Goal: Information Seeking & Learning: Learn about a topic

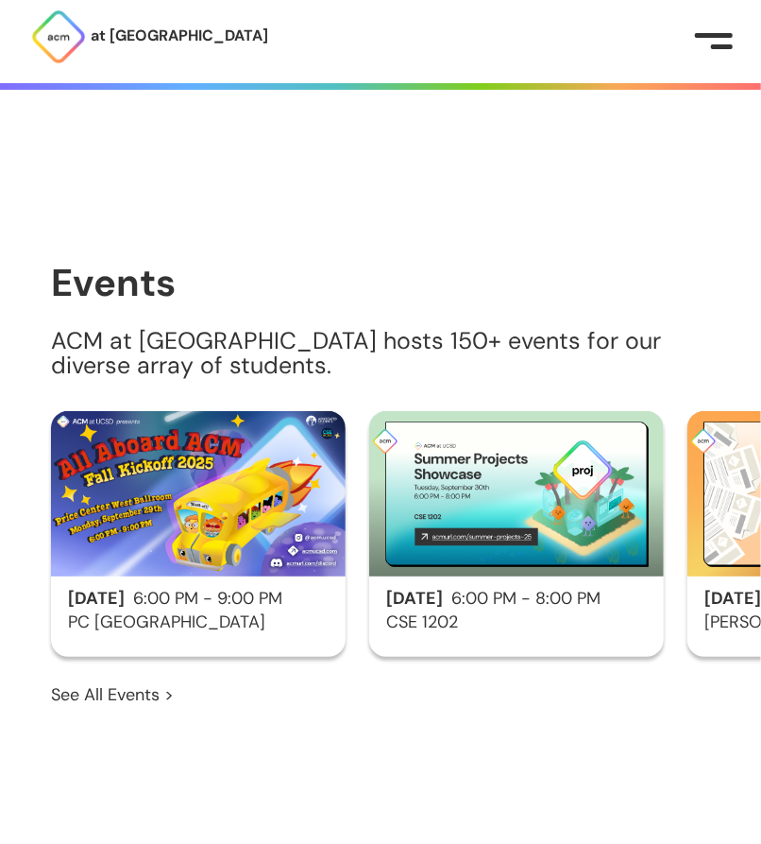
scroll to position [1323, 0]
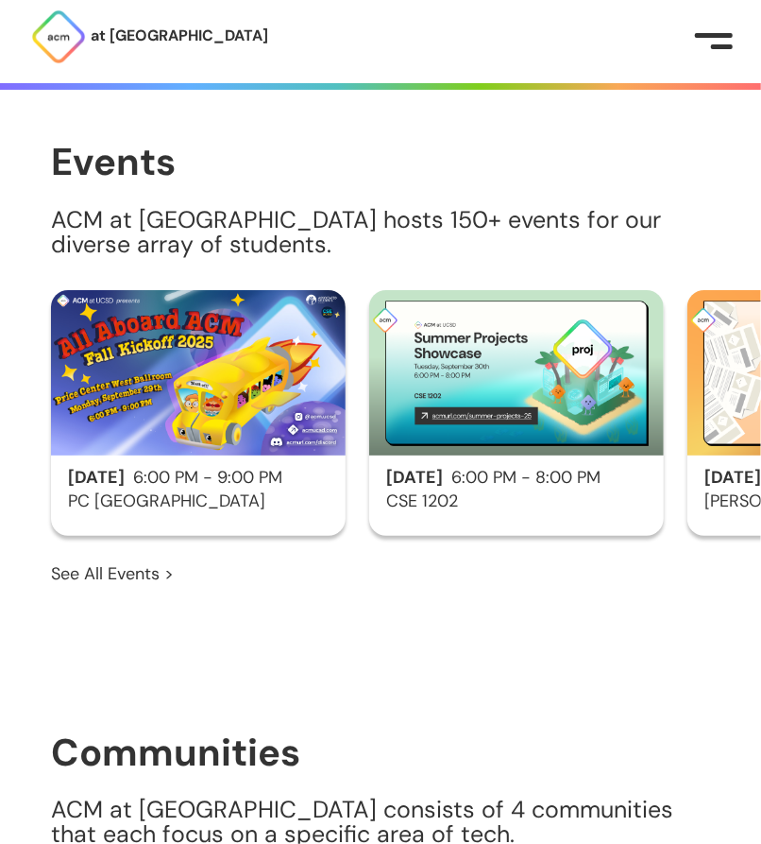
click at [700, 43] on button at bounding box center [714, 41] width 38 height 19
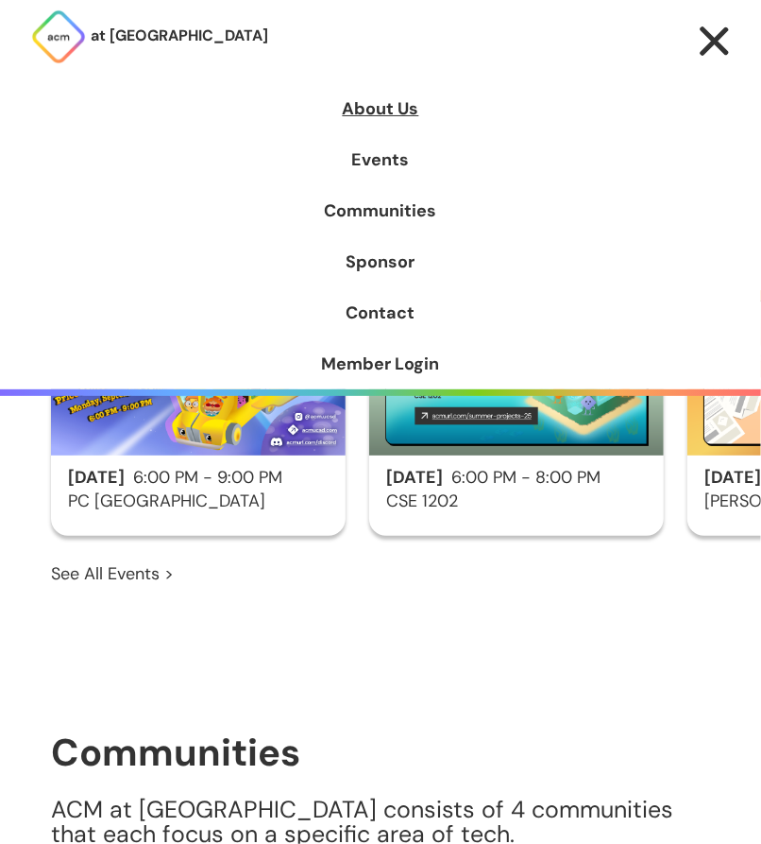
click at [409, 112] on link "About Us" at bounding box center [380, 108] width 761 height 51
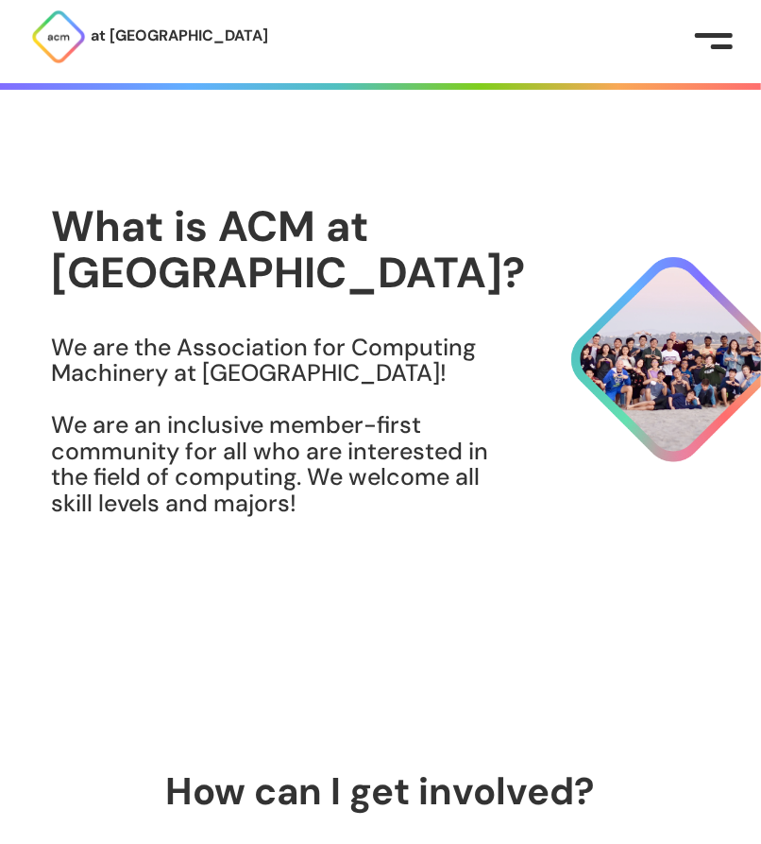
scroll to position [111, 0]
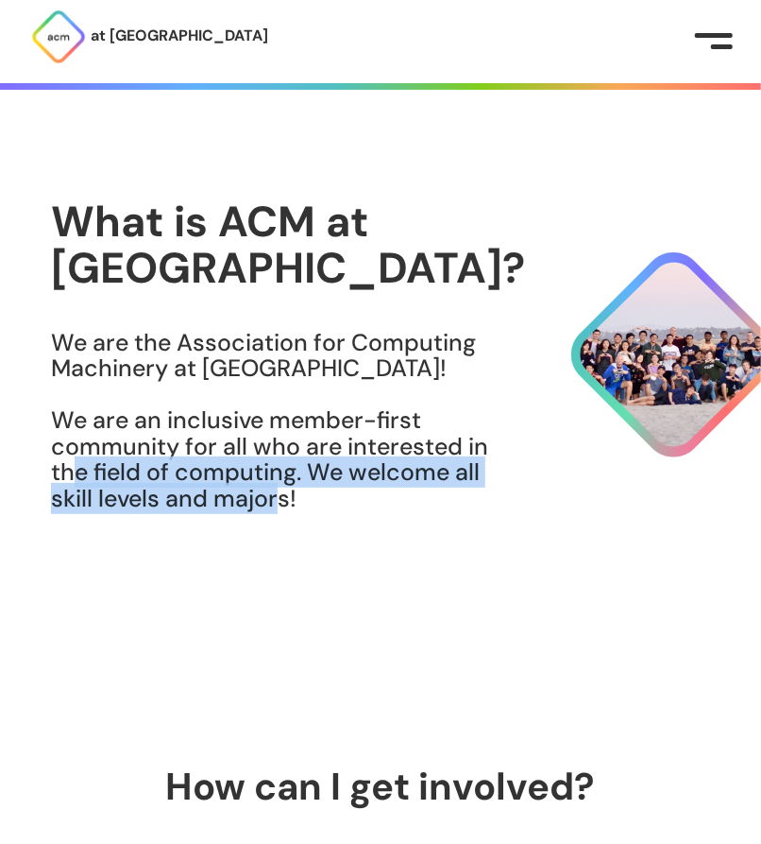
drag, startPoint x: 221, startPoint y: 459, endPoint x: 231, endPoint y: 516, distance: 57.6
click at [231, 512] on h3 "We are the Association for Computing Machinery at UCSD! We are an inclusive mem…" at bounding box center [288, 421] width 474 height 182
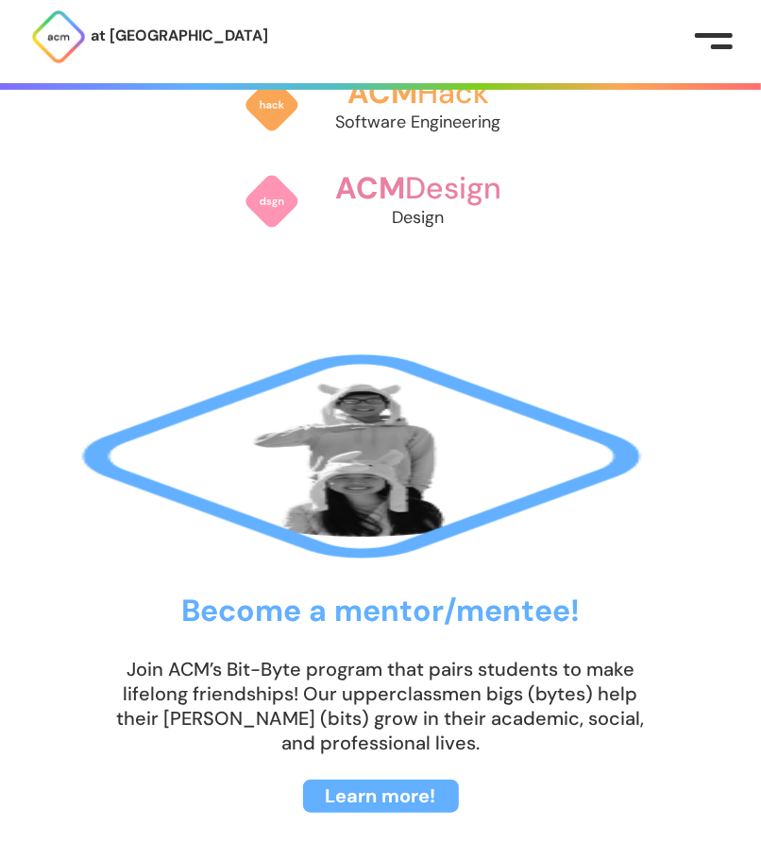
scroll to position [2272, 0]
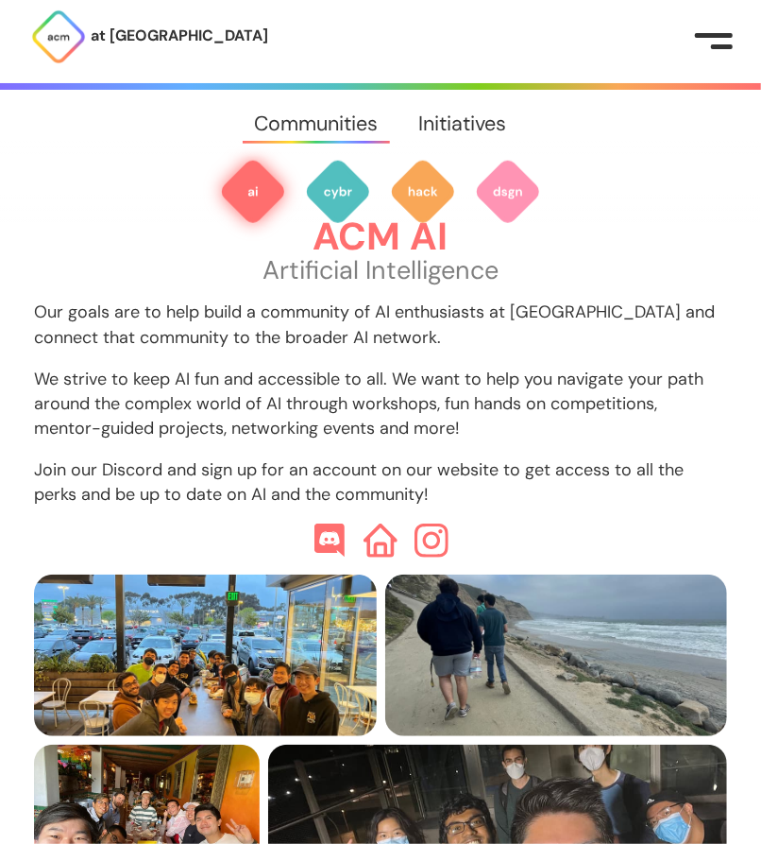
scroll to position [658, 0]
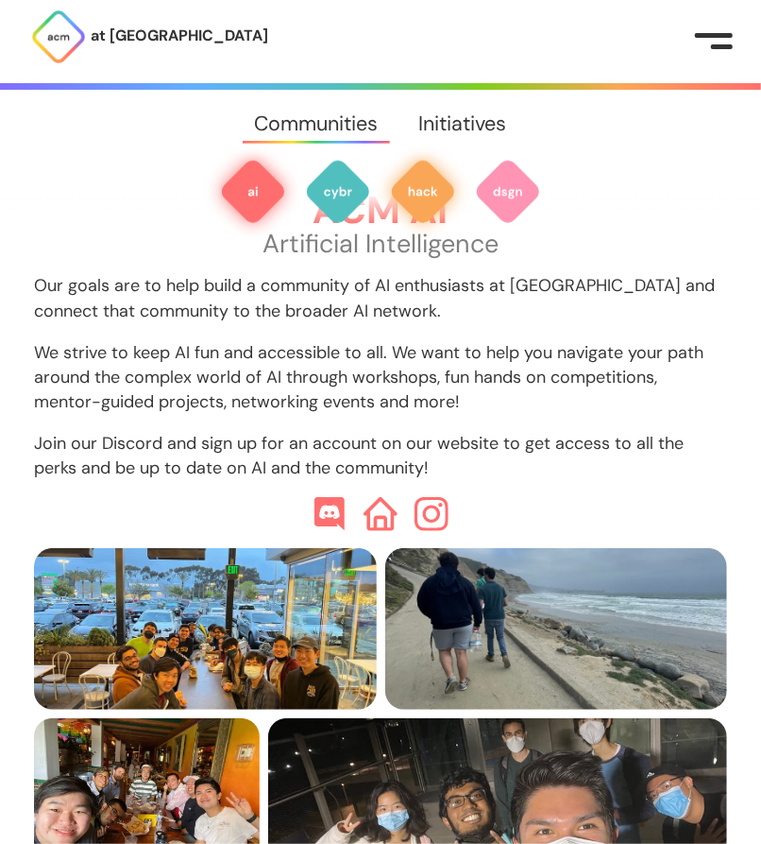
click at [405, 195] on img at bounding box center [423, 192] width 68 height 68
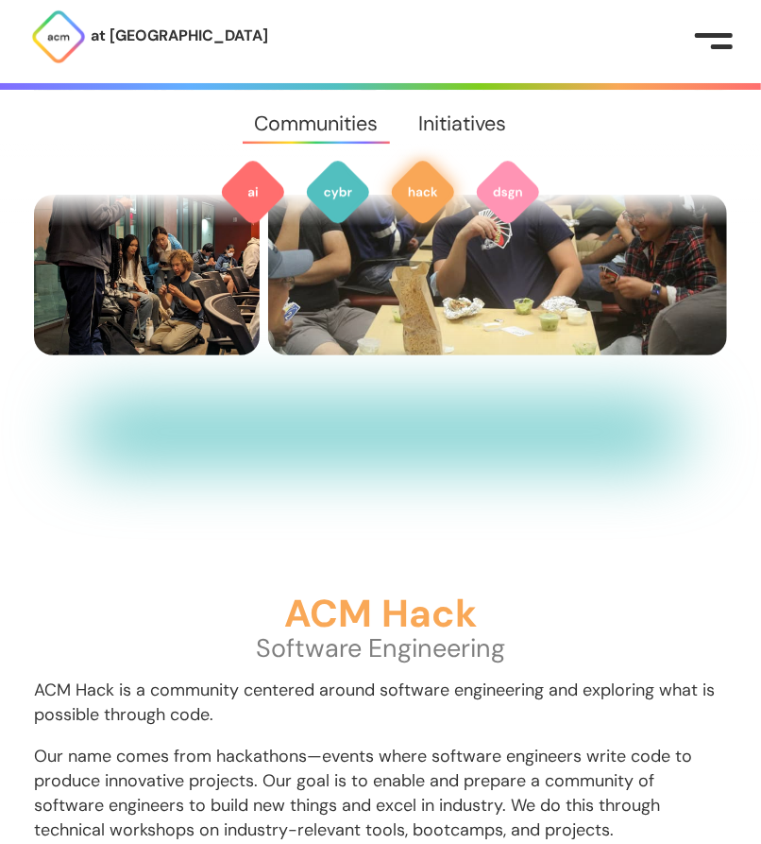
scroll to position [2071, 0]
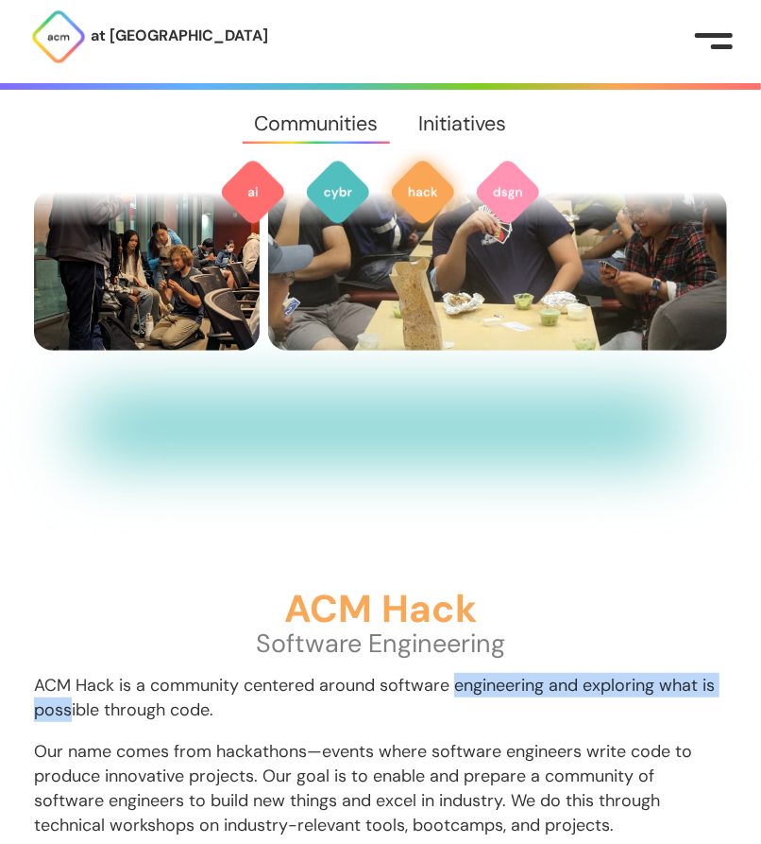
drag, startPoint x: 542, startPoint y: 387, endPoint x: 584, endPoint y: 402, distance: 44.2
click at [585, 673] on p "ACM Hack is a community centered around software engineering and exploring what…" at bounding box center [380, 697] width 693 height 49
click at [582, 589] on div "ACM Hack Software Engineering ACM Hack is a community centered around software …" at bounding box center [380, 772] width 693 height 366
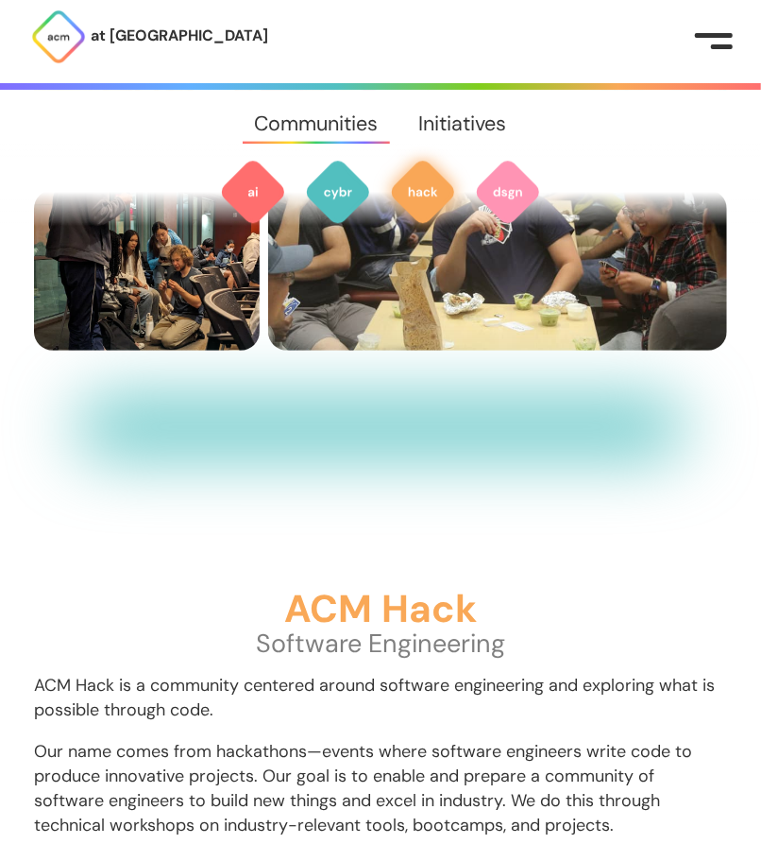
click at [606, 673] on p "ACM Hack is a community centered around software engineering and exploring what…" at bounding box center [380, 697] width 693 height 49
drag, startPoint x: 512, startPoint y: 446, endPoint x: 536, endPoint y: 466, distance: 30.8
click at [536, 739] on p "Our name comes from hackathons—events where software engineers write code to pr…" at bounding box center [380, 788] width 693 height 98
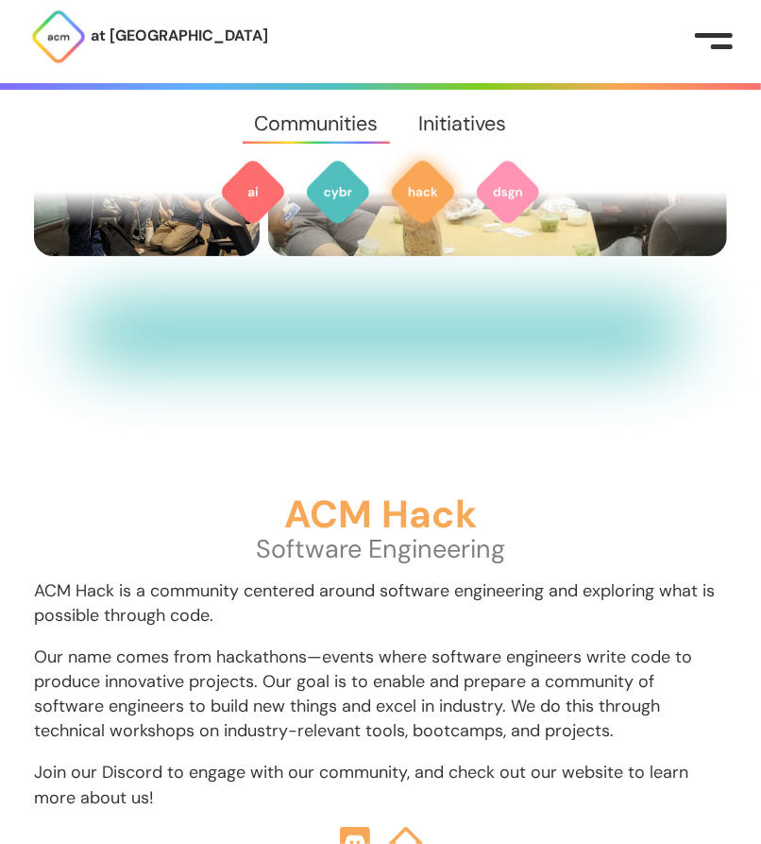
click at [529, 644] on p "Our name comes from hackathons—events where software engineers write code to pr…" at bounding box center [380, 693] width 693 height 98
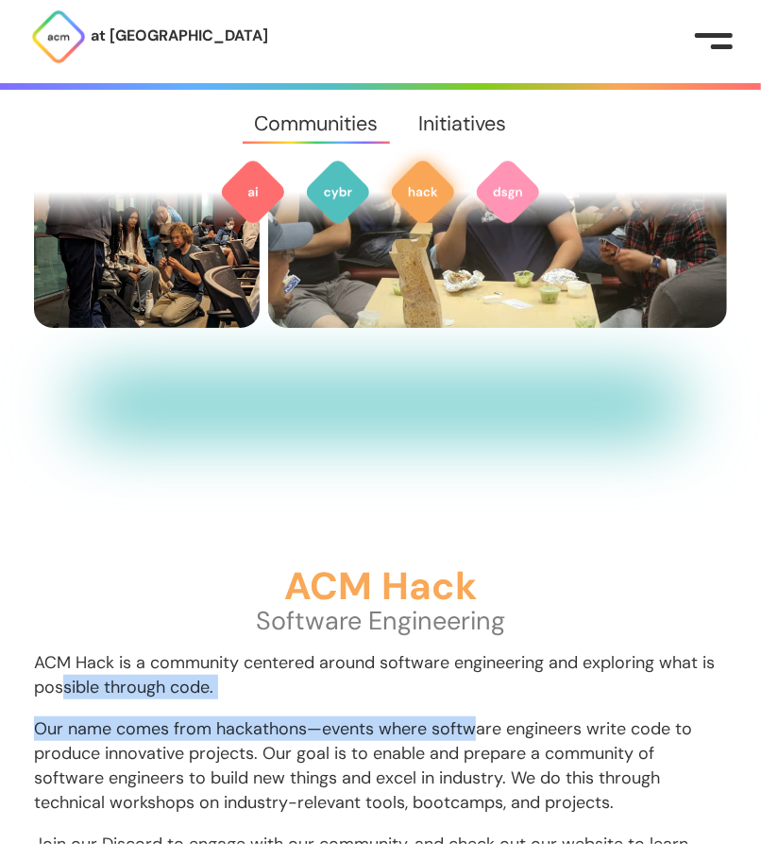
drag, startPoint x: 571, startPoint y: 388, endPoint x: 578, endPoint y: 401, distance: 14.4
click at [578, 566] on div "ACM Hack Software Engineering ACM Hack is a community centered around software …" at bounding box center [380, 749] width 693 height 366
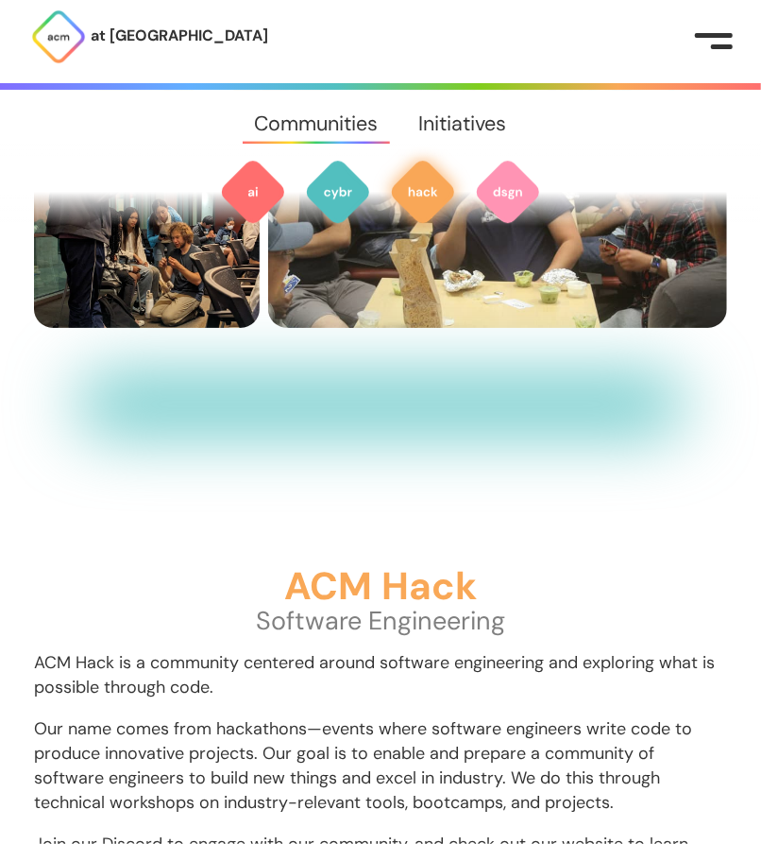
click at [583, 716] on p "Our name comes from hackathons—events where software engineers write code to pr…" at bounding box center [380, 765] width 693 height 98
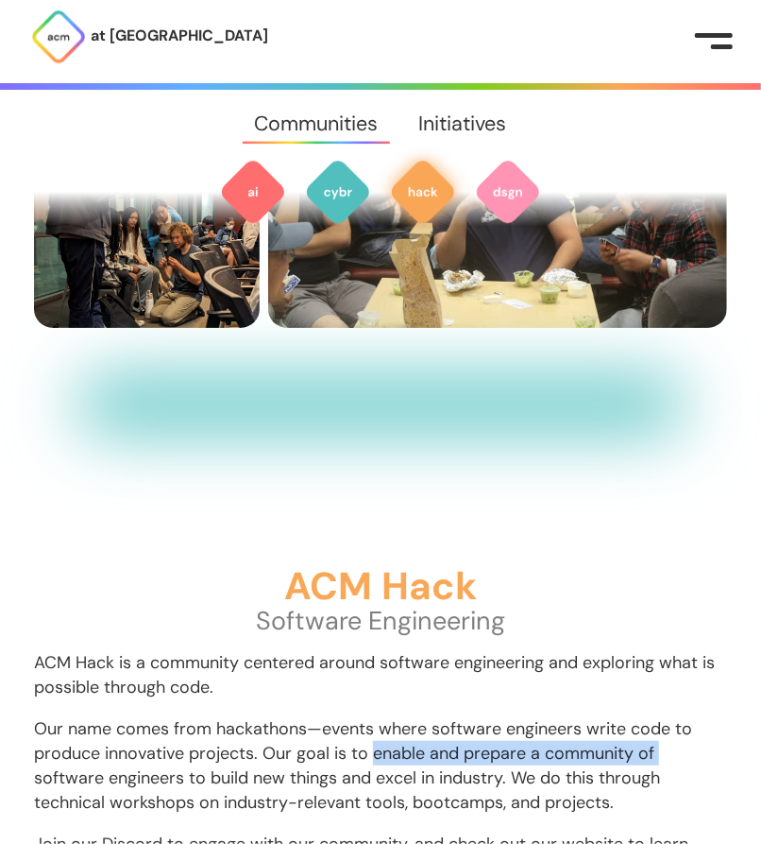
drag, startPoint x: 519, startPoint y: 494, endPoint x: 523, endPoint y: 520, distance: 25.9
click at [523, 716] on p "Our name comes from hackathons—events where software engineers write code to pr…" at bounding box center [380, 765] width 693 height 98
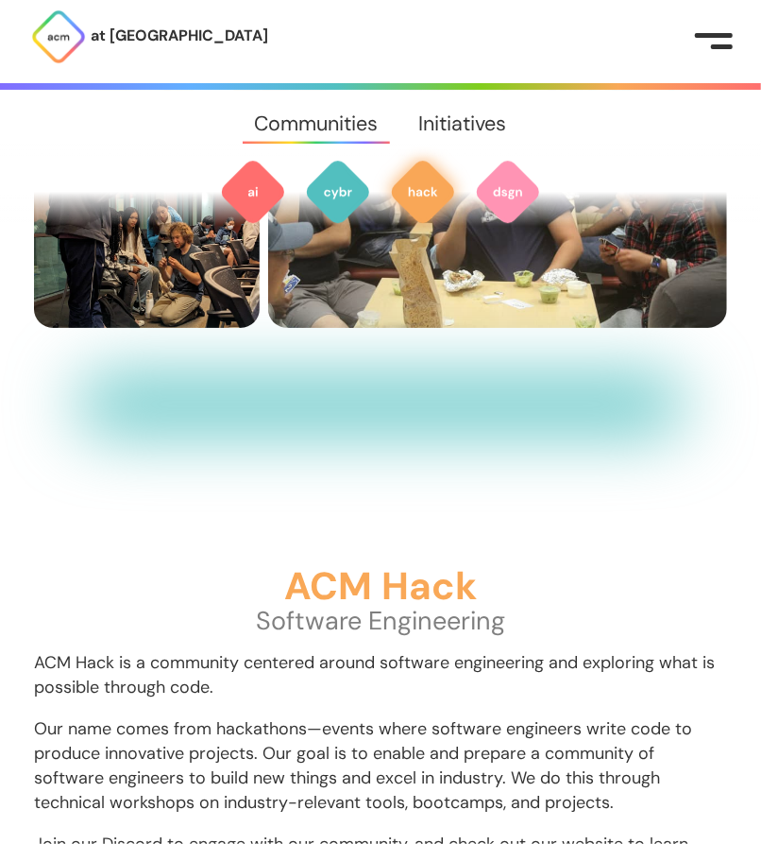
click at [545, 716] on p "Our name comes from hackathons—events where software engineers write code to pr…" at bounding box center [380, 765] width 693 height 98
click at [333, 197] on img at bounding box center [338, 192] width 68 height 68
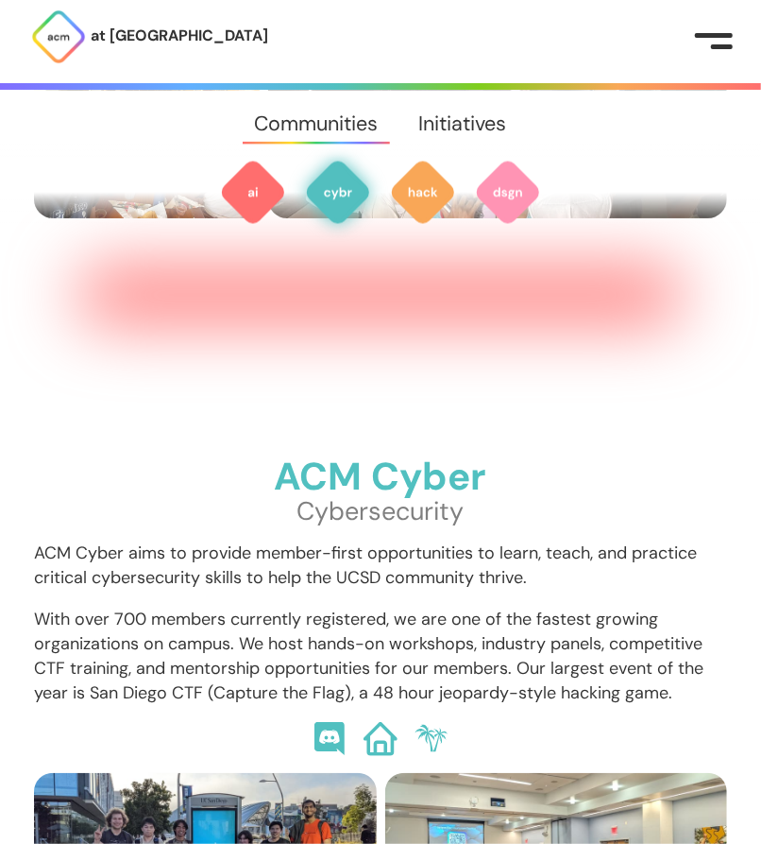
scroll to position [1316, 0]
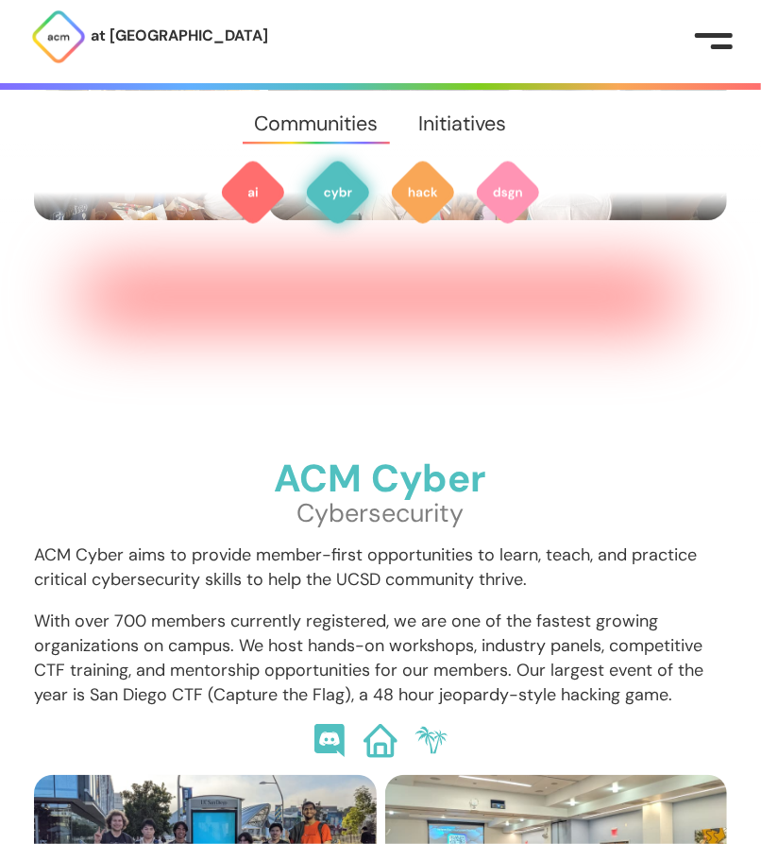
click at [589, 542] on p "ACM Cyber aims to provide member-first opportunities to learn, teach, and pract…" at bounding box center [380, 566] width 693 height 49
click at [249, 183] on img at bounding box center [253, 192] width 68 height 68
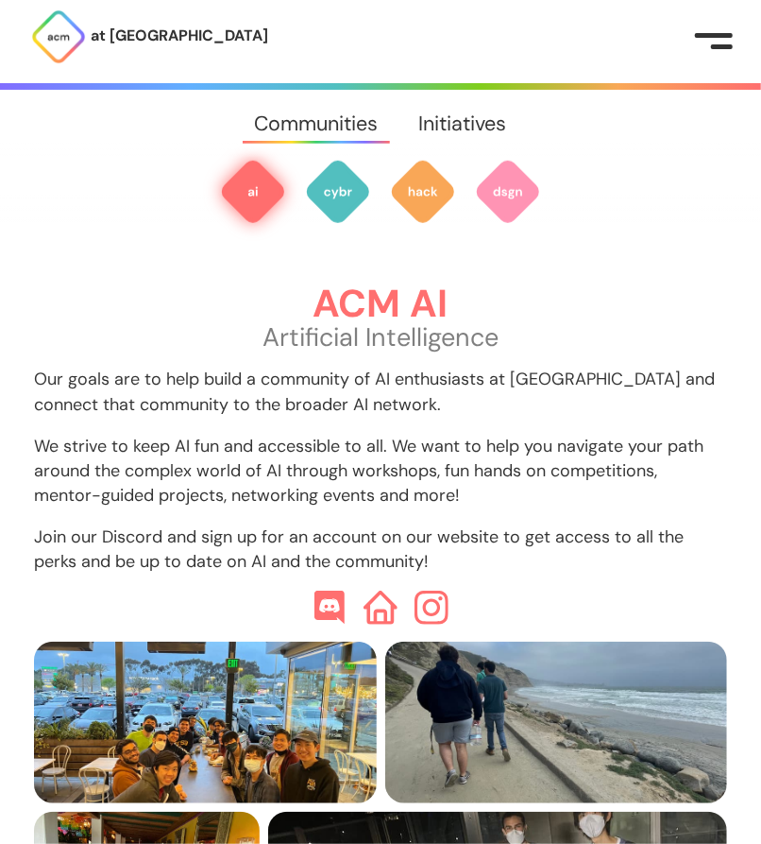
scroll to position [563, 0]
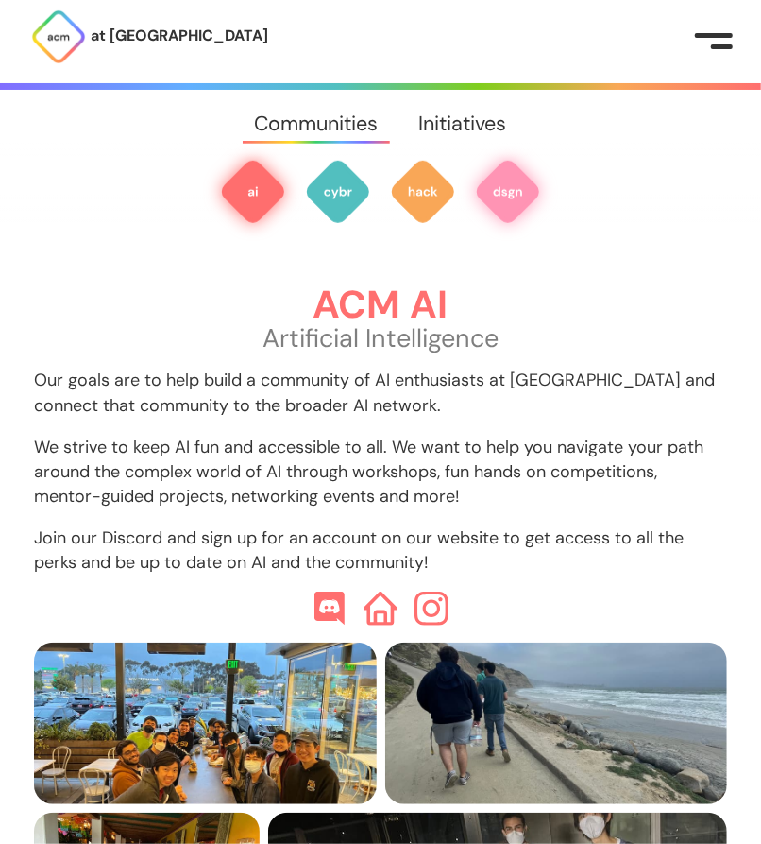
click at [522, 213] on img at bounding box center [508, 192] width 68 height 68
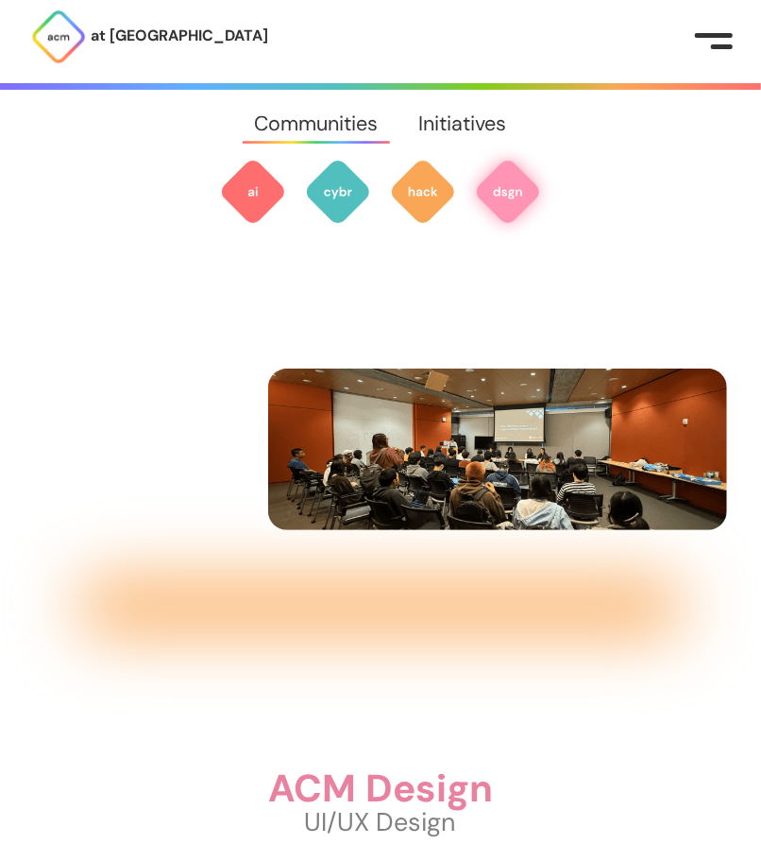
scroll to position [2848, 0]
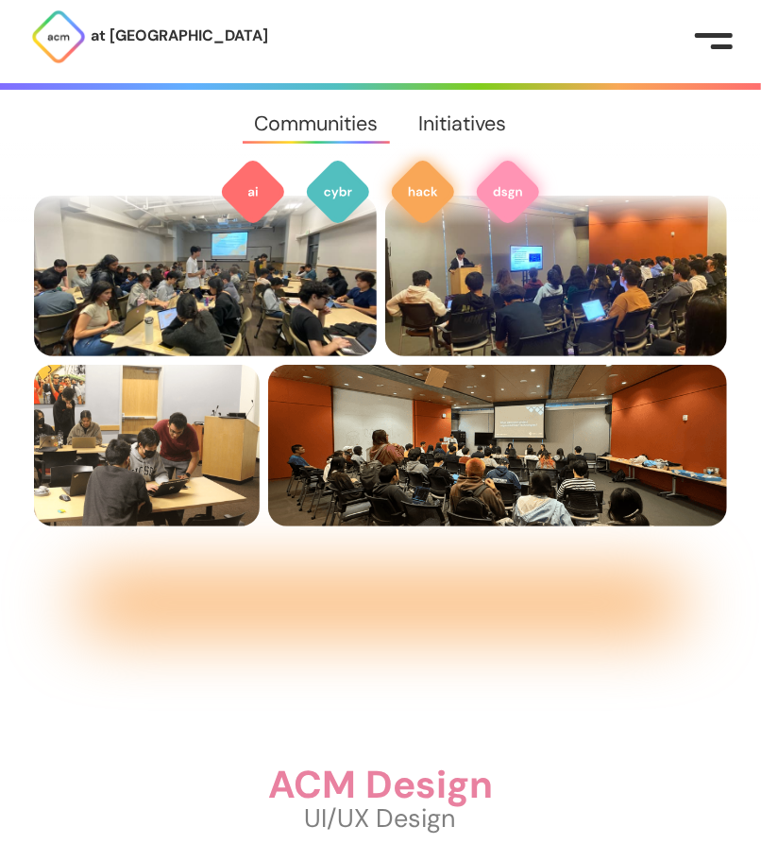
click at [436, 185] on img at bounding box center [423, 192] width 68 height 68
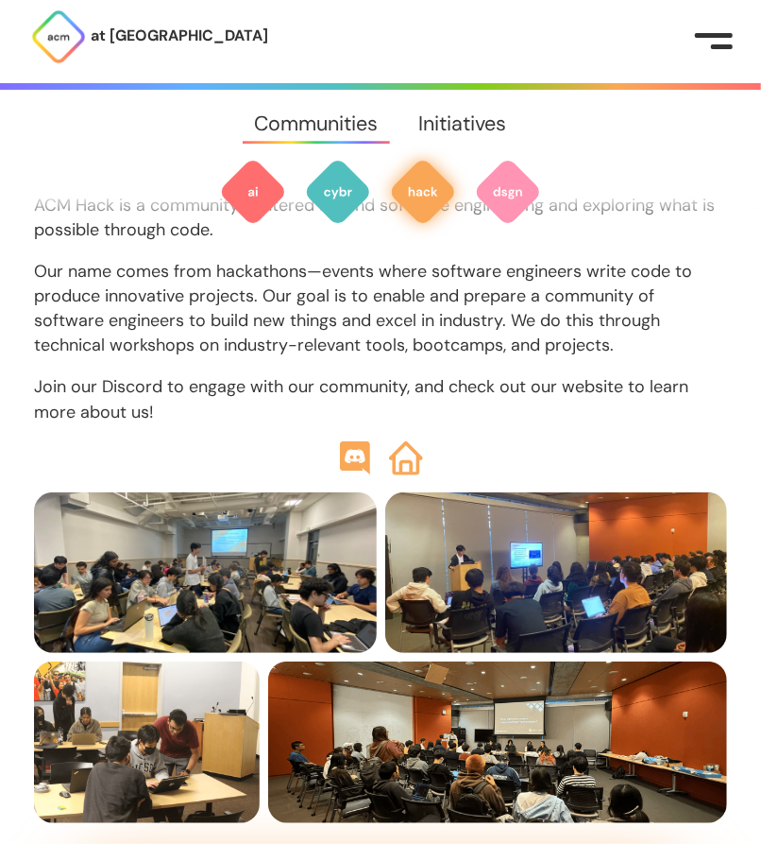
scroll to position [2354, 0]
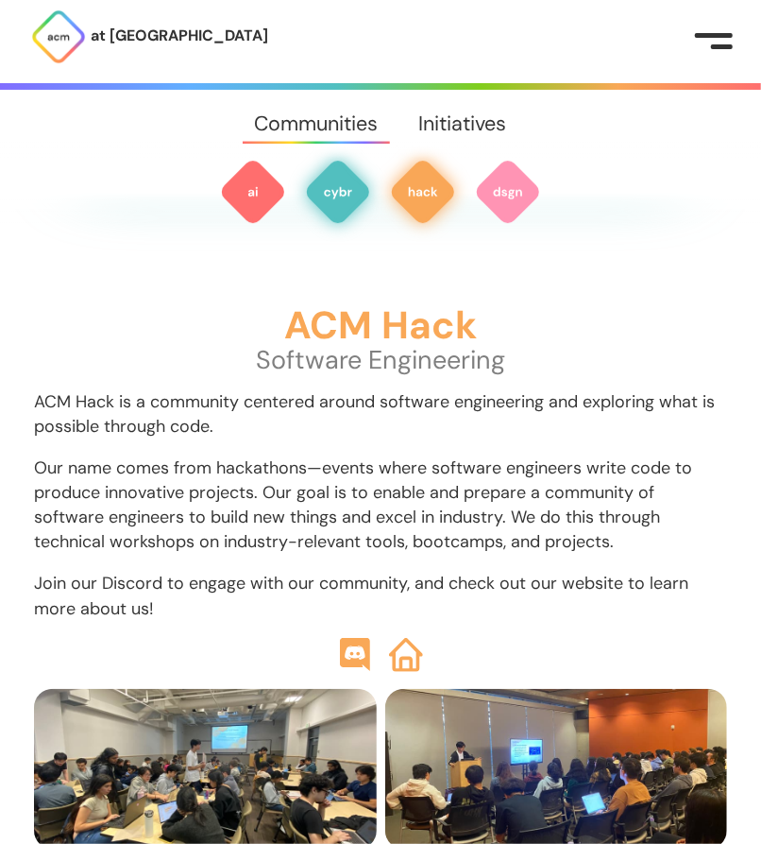
click at [338, 186] on img at bounding box center [338, 192] width 68 height 68
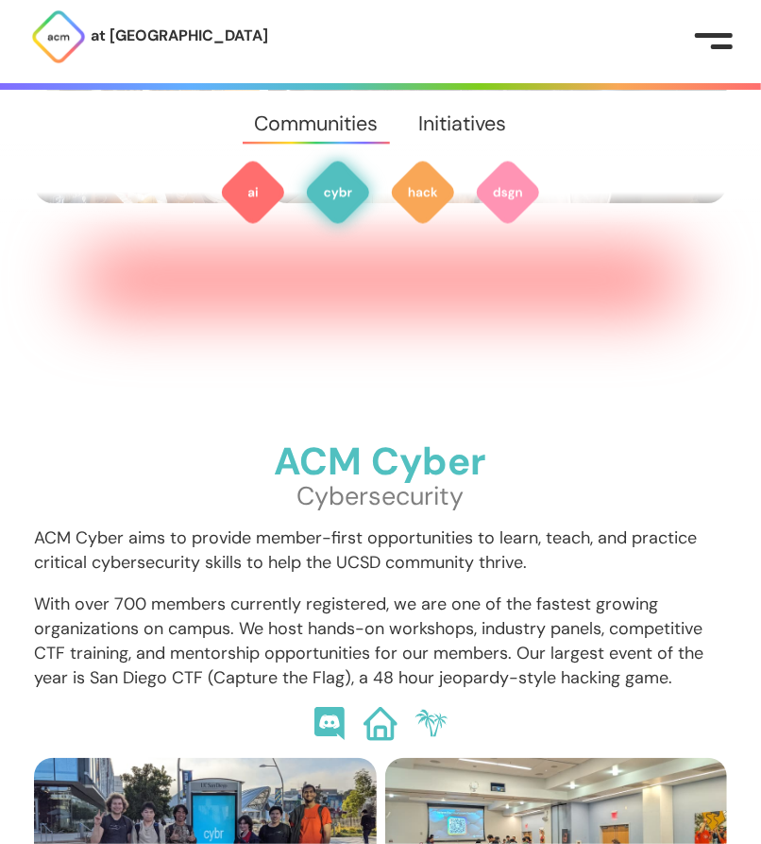
scroll to position [1316, 0]
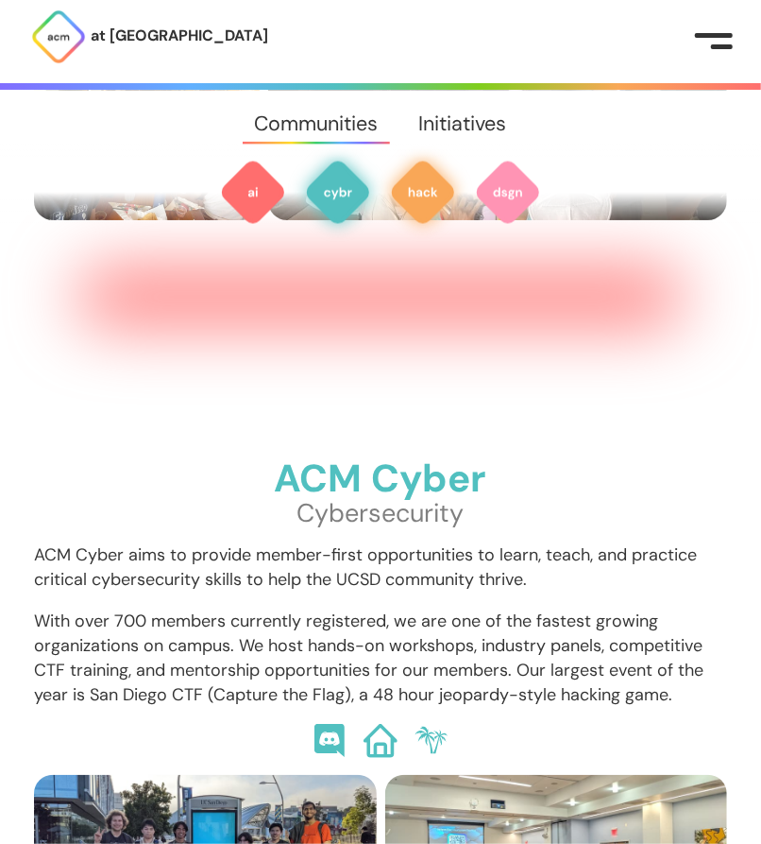
click at [446, 187] on img at bounding box center [423, 192] width 68 height 68
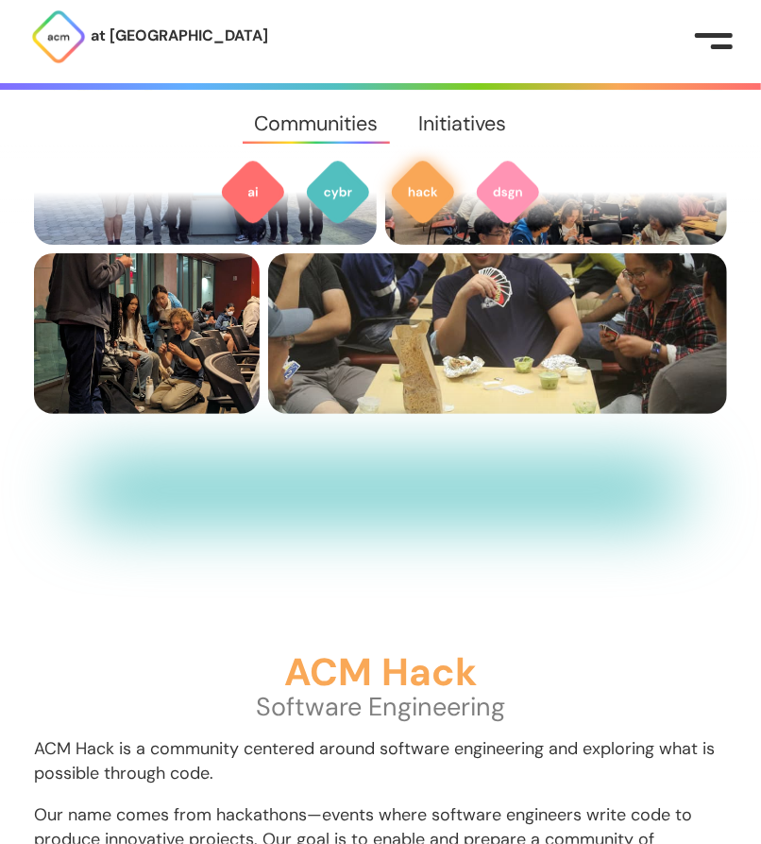
scroll to position [2071, 0]
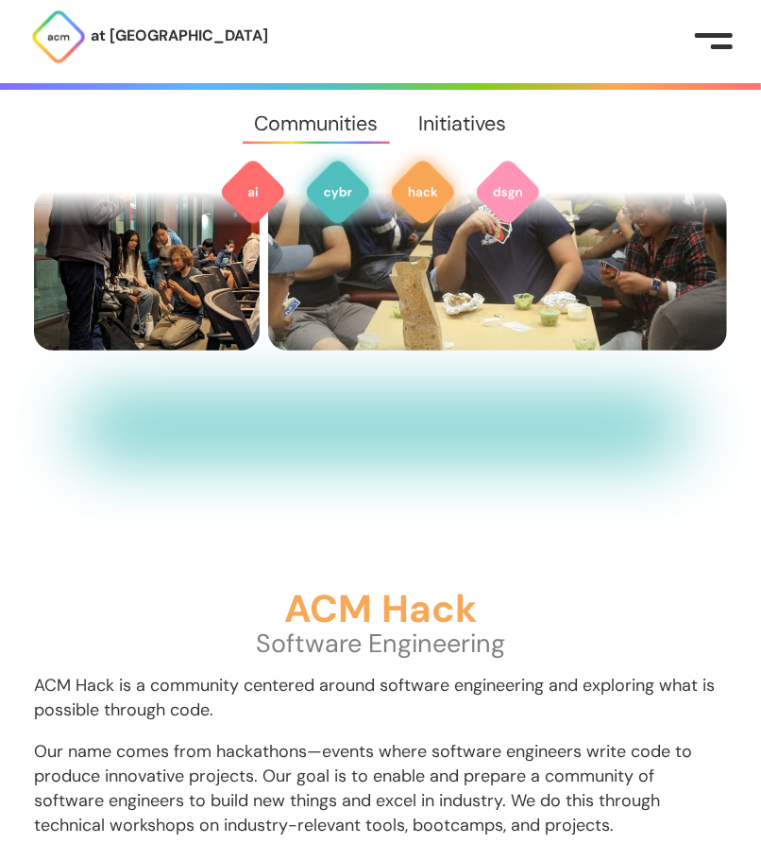
click at [349, 210] on img at bounding box center [338, 192] width 68 height 68
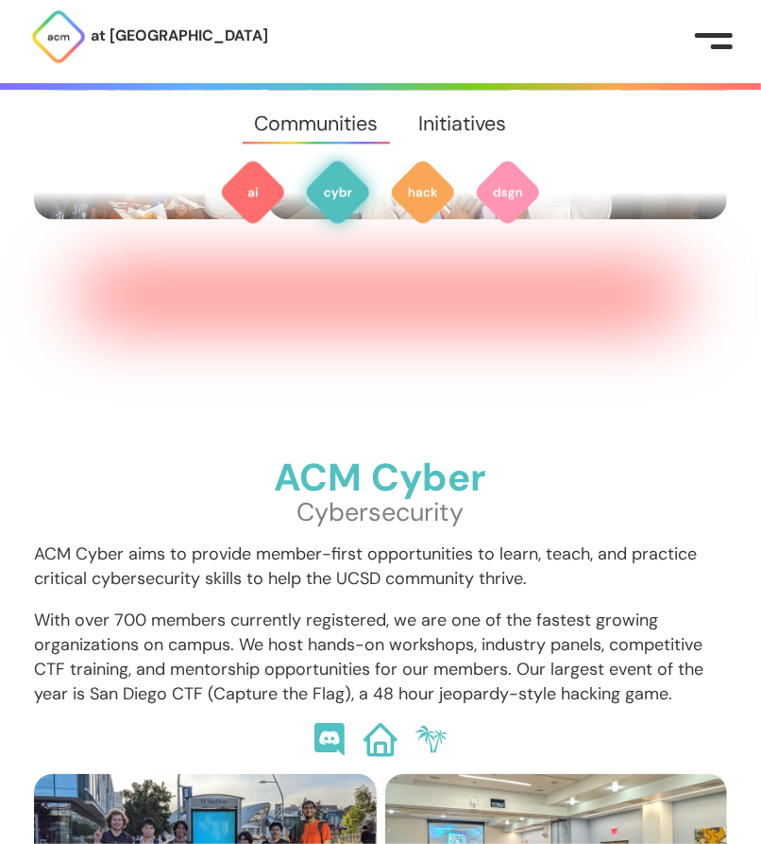
scroll to position [1316, 0]
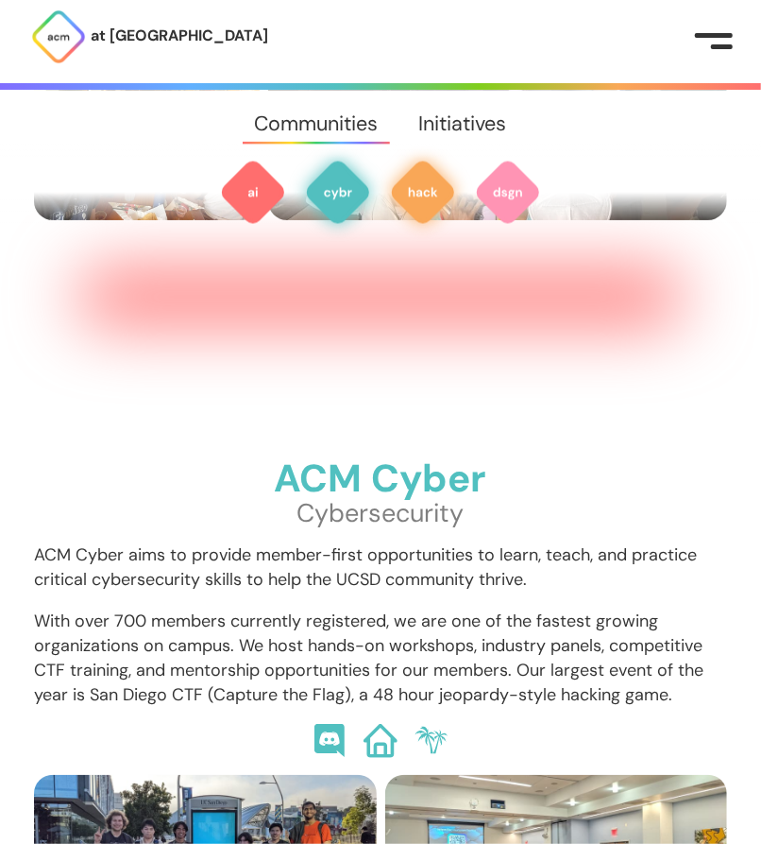
click at [400, 196] on img at bounding box center [423, 192] width 68 height 68
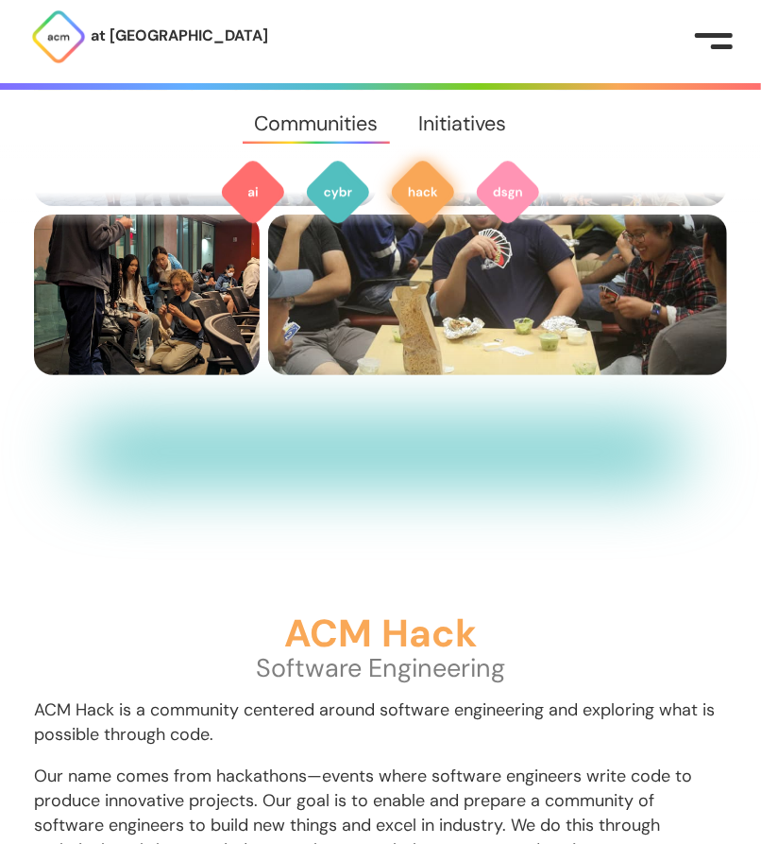
scroll to position [2071, 0]
